Goal: Information Seeking & Learning: Learn about a topic

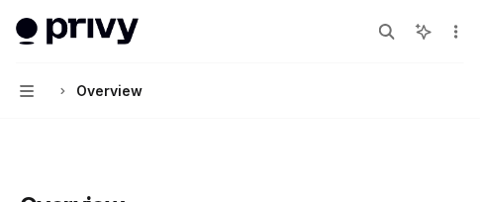
click at [433, 26] on div "Search..." at bounding box center [417, 32] width 93 height 32
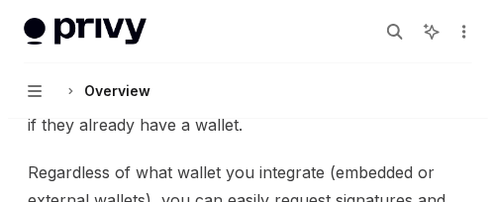
scroll to position [693, 0]
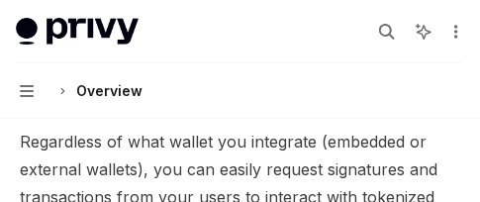
click at [273, 106] on button "Navigation Overview" at bounding box center [240, 90] width 480 height 55
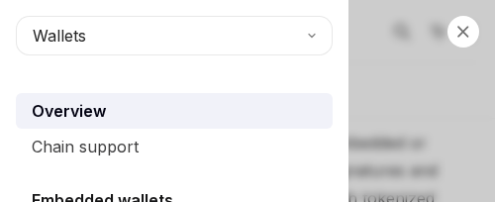
click at [200, 106] on div "Overview" at bounding box center [176, 111] width 289 height 24
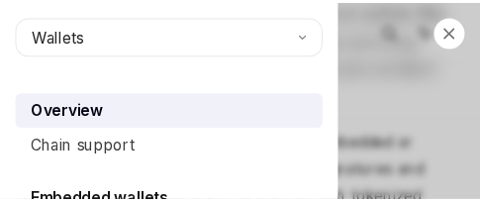
scroll to position [0, 0]
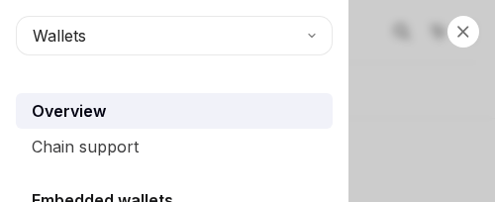
click at [187, 108] on div "Overview" at bounding box center [176, 111] width 289 height 24
click at [158, 108] on div "Overview" at bounding box center [176, 111] width 289 height 24
click at [103, 29] on button "Wallets" at bounding box center [174, 36] width 317 height 40
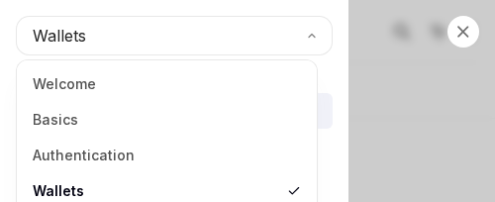
click at [147, 114] on link "Basics" at bounding box center [167, 120] width 288 height 36
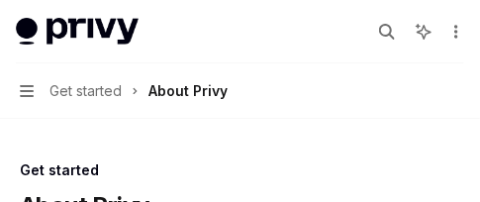
click at [422, 37] on icon at bounding box center [424, 32] width 18 height 18
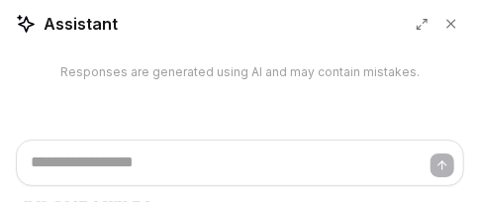
click at [145, 129] on div "Responses are generated using AI and may contain mistakes." at bounding box center [240, 94] width 480 height 91
click at [433, 26] on button at bounding box center [422, 24] width 25 height 25
type textarea "*"
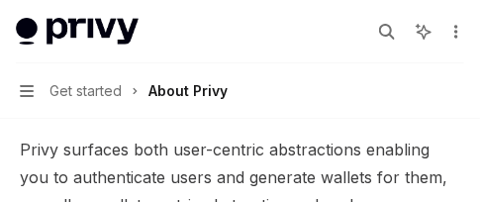
scroll to position [693, 0]
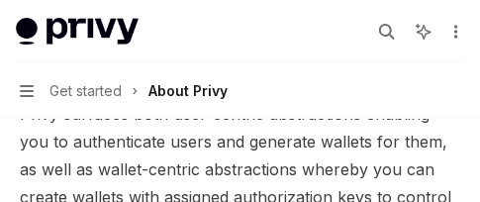
click at [273, 106] on button "Navigation Get started About Privy" at bounding box center [240, 90] width 480 height 55
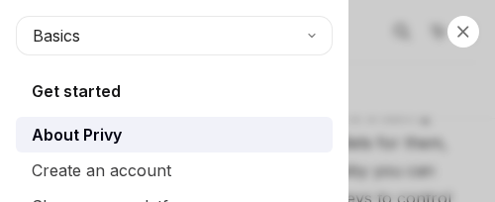
click at [200, 106] on div "Get started About Privy Create an account Choose your platform Configuring Priv…" at bounding box center [174, 169] width 317 height 180
click at [187, 108] on div "Get started About Privy Create an account Choose your platform Configuring Priv…" at bounding box center [174, 169] width 317 height 180
click at [158, 108] on div "Get started About Privy Create an account Choose your platform Configuring Priv…" at bounding box center [174, 169] width 317 height 180
click at [103, 29] on button "Basics" at bounding box center [174, 36] width 317 height 40
click at [147, 114] on div "Get started About Privy Create an account Choose your platform Configuring Priv…" at bounding box center [174, 169] width 317 height 180
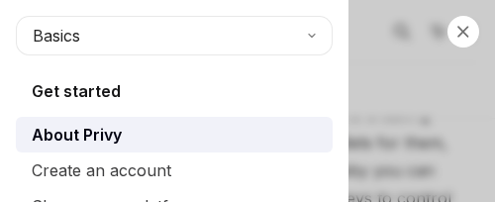
click at [422, 37] on div "Close navigation Basics Get started About Privy Create an account Choose your p…" at bounding box center [247, 101] width 495 height 202
type textarea "*"
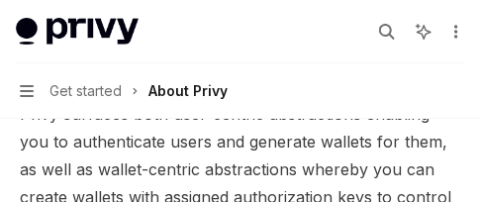
click at [433, 26] on div "Search..." at bounding box center [417, 32] width 93 height 32
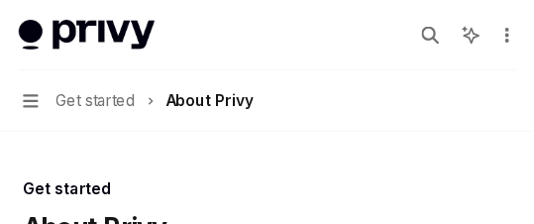
scroll to position [769, 0]
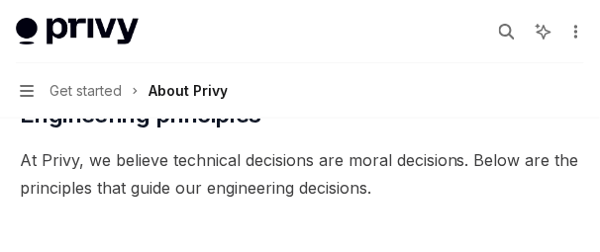
type textarea "*"
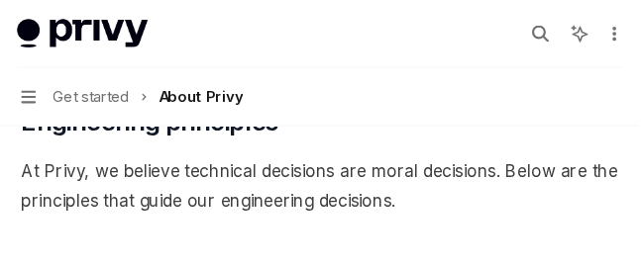
scroll to position [770, 0]
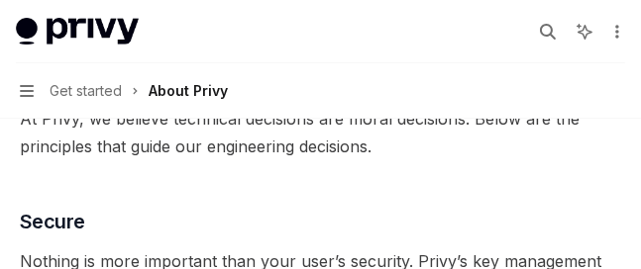
click at [137, 38] on img at bounding box center [77, 32] width 123 height 28
